Goal: Transaction & Acquisition: Purchase product/service

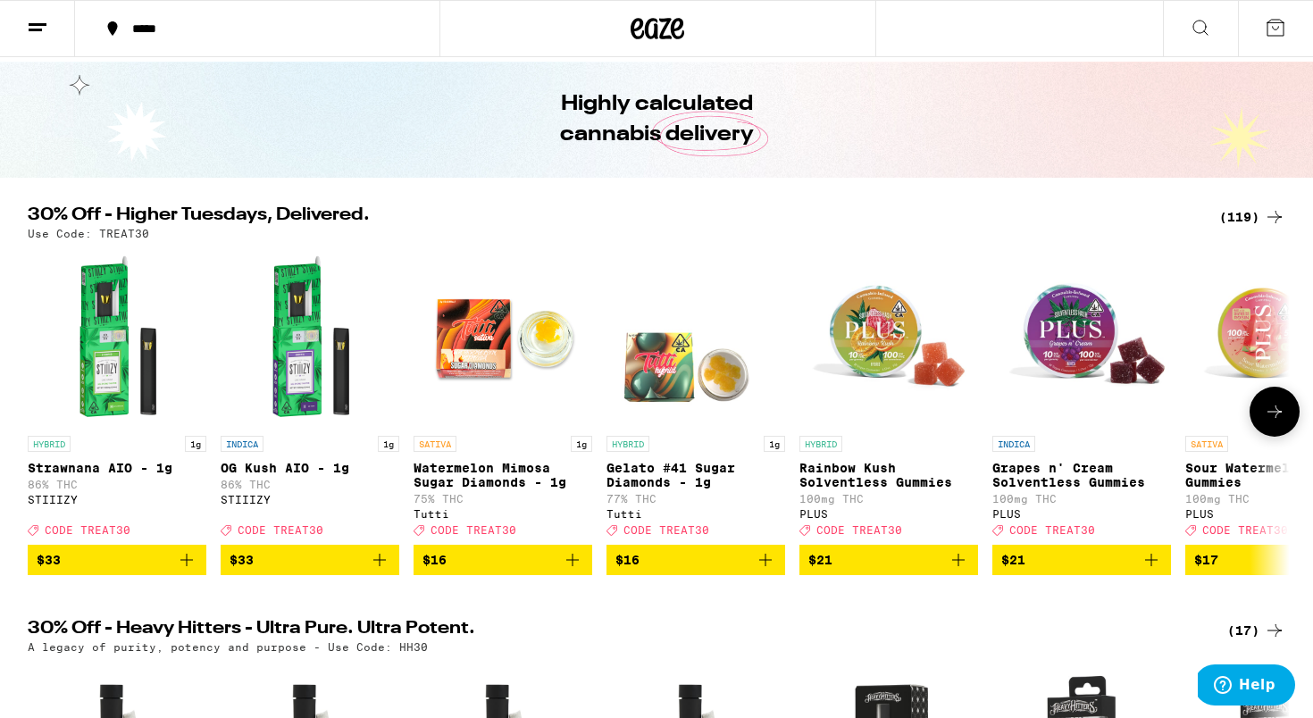
scroll to position [66, 0]
